Goal: Find specific page/section

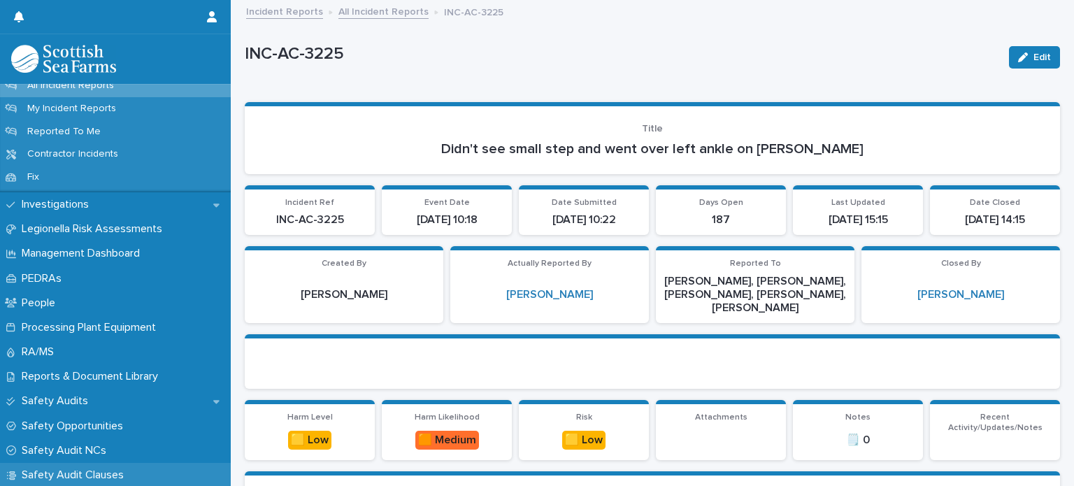
scroll to position [769, 0]
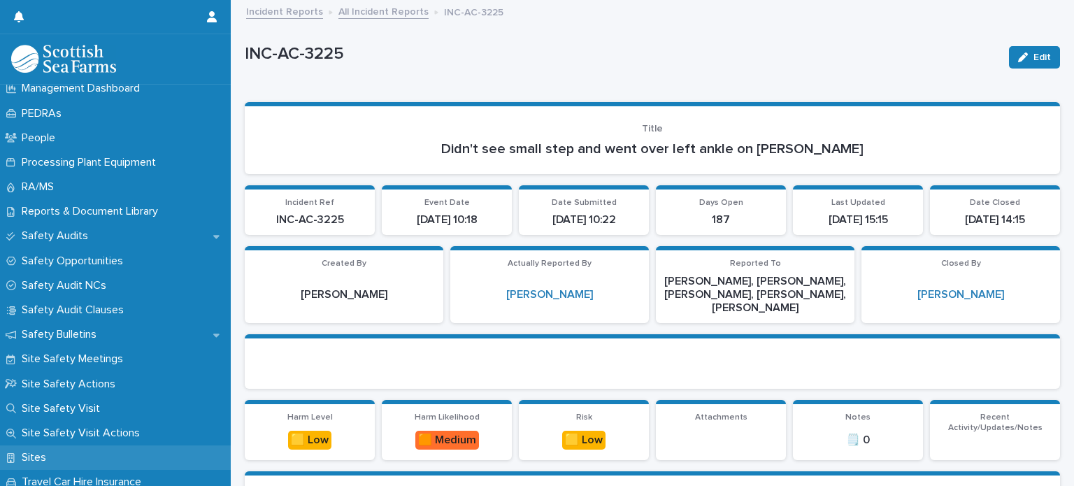
click at [36, 458] on p "Sites" at bounding box center [36, 457] width 41 height 13
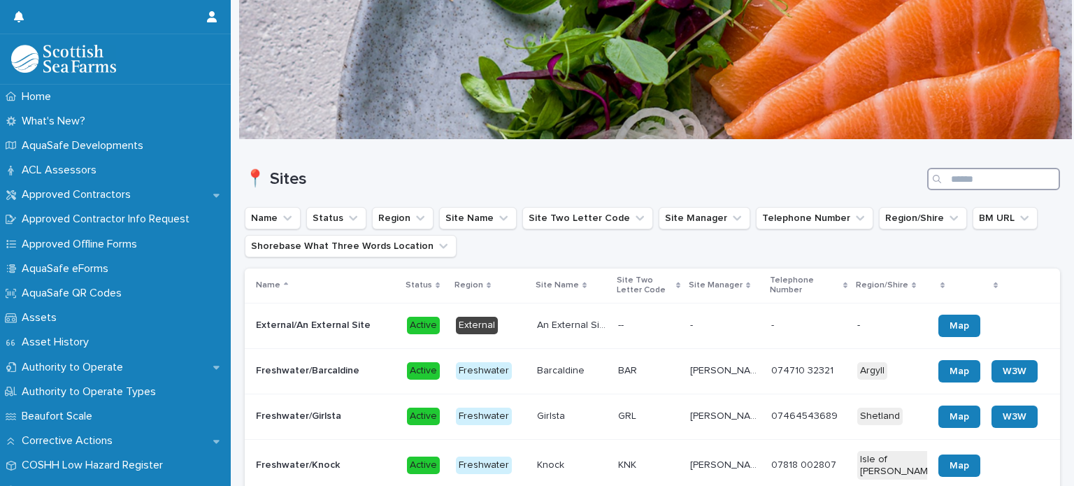
click at [976, 180] on input "Search" at bounding box center [994, 179] width 133 height 22
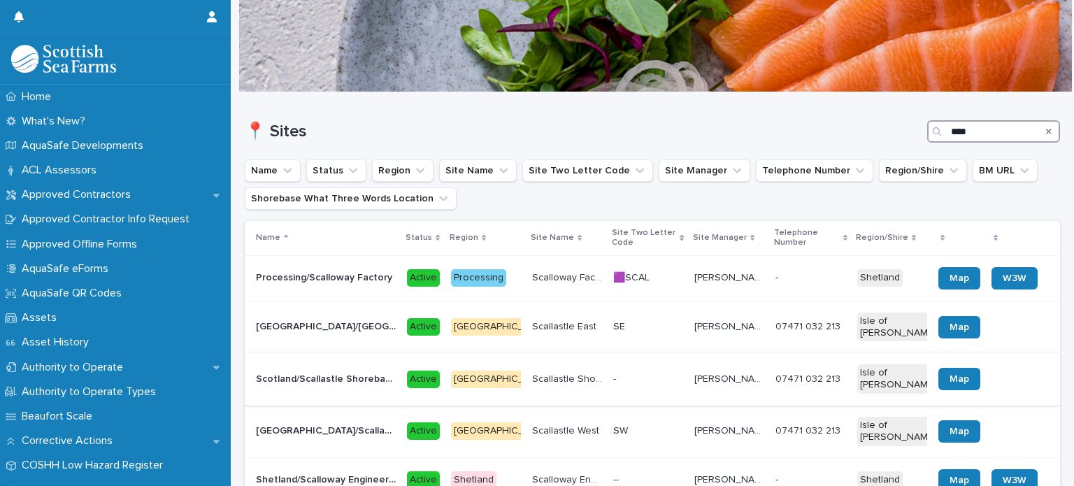
scroll to position [70, 0]
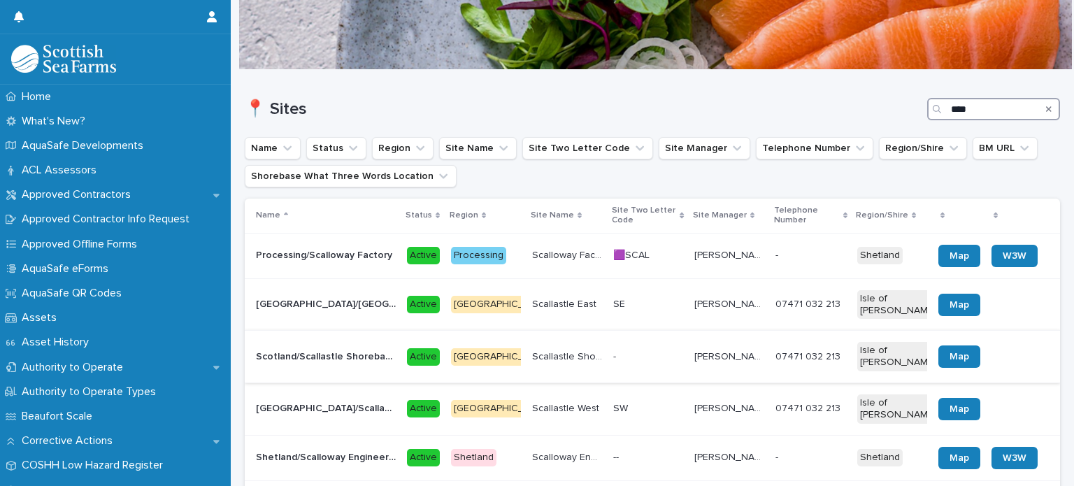
type input "****"
click at [339, 348] on p "Scotland/Scallastle Shorebase" at bounding box center [327, 355] width 143 height 15
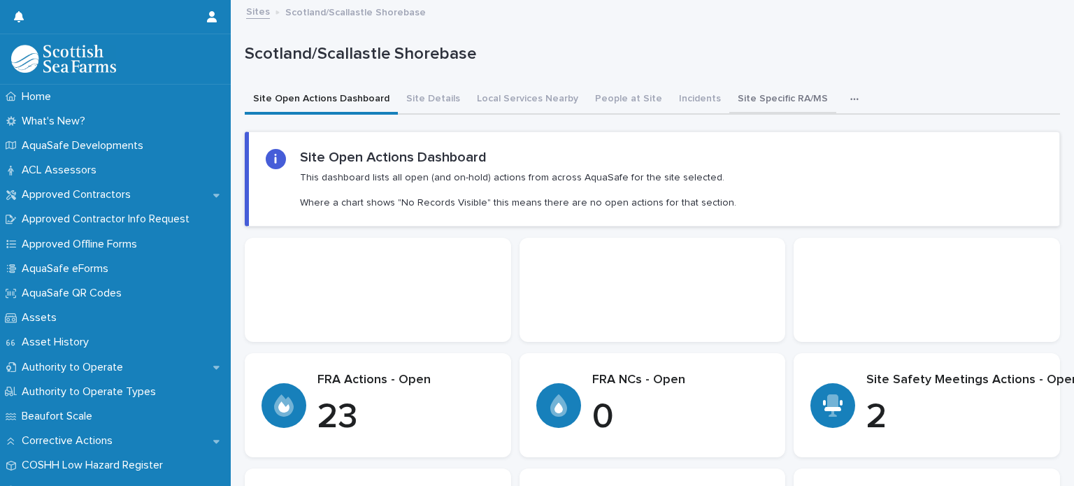
click at [765, 96] on button "Site Specific RA/MS" at bounding box center [783, 99] width 107 height 29
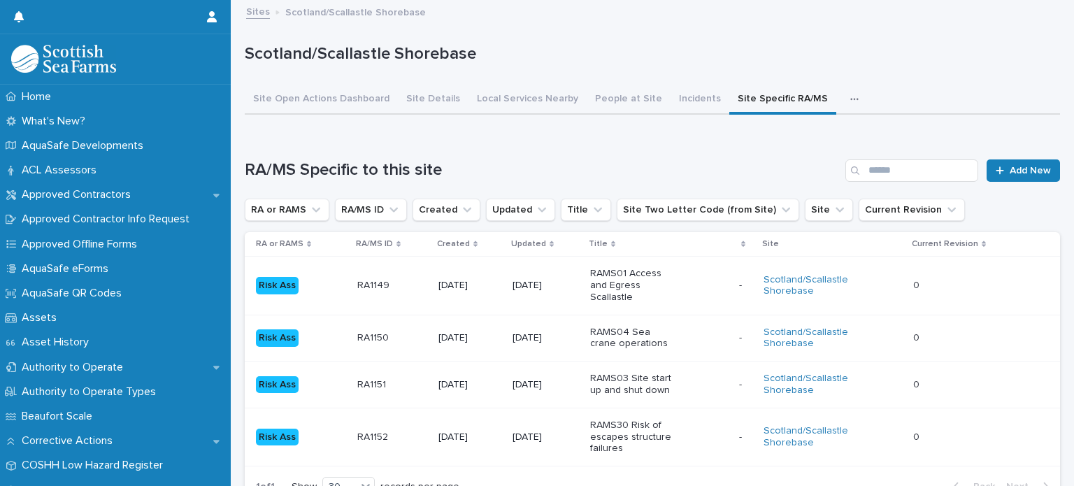
click at [254, 10] on link "Sites" at bounding box center [258, 11] width 24 height 16
